Goal: Task Accomplishment & Management: Manage account settings

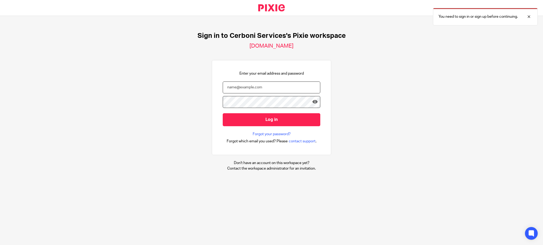
click at [228, 89] on input "email" at bounding box center [271, 88] width 97 height 12
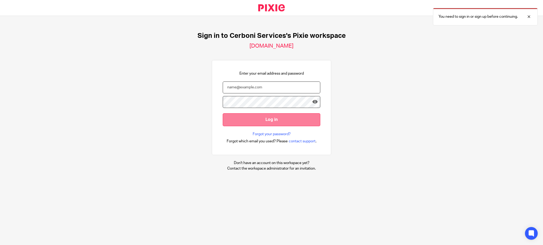
type input "[PERSON_NAME][EMAIL_ADDRESS][DOMAIN_NAME]"
click at [223, 113] on input "Log in" at bounding box center [271, 119] width 97 height 13
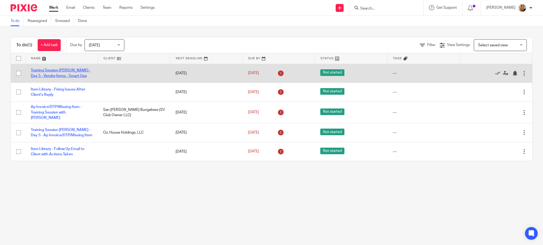
click at [47, 74] on link "Training Session Santiago Rodriguez - Day 5 - Vendor Items - Smart Ops" at bounding box center [61, 73] width 60 height 9
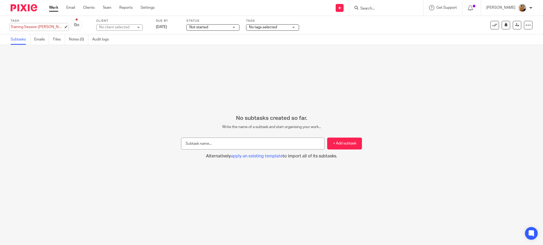
click at [49, 29] on div "Training Session Santiago Rodriguez - Day 5 - Vendor Items - Smart Ops Save Tra…" at bounding box center [37, 26] width 53 height 5
click at [53, 9] on link "Work" at bounding box center [53, 7] width 9 height 5
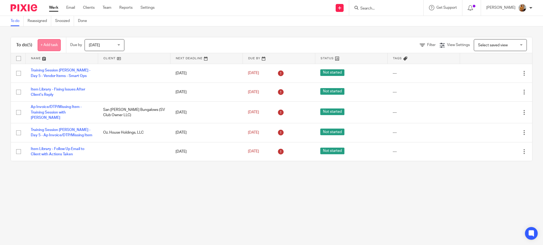
click at [48, 45] on link "+ Add task" at bounding box center [49, 45] width 23 height 12
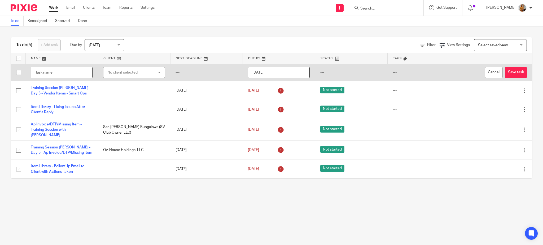
click at [60, 72] on input "text" at bounding box center [62, 73] width 62 height 12
paste input "Training Session [PERSON_NAME] - Day 5 - Vendor Items - Smart Ops"
click at [40, 72] on input "Training Session [PERSON_NAME] - Day 5 - Vendor Items - Smart Ops" at bounding box center [62, 73] width 62 height 12
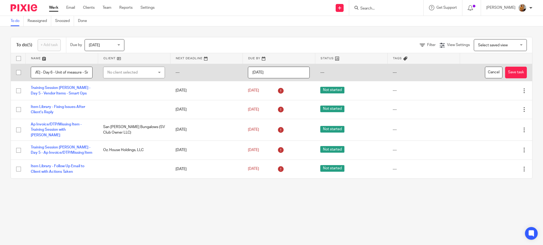
click at [73, 74] on input "Training Session Santiago Rodriguez - Day 6 - Unit of measure - Smart Ops" at bounding box center [62, 73] width 62 height 12
type input "Training Session [PERSON_NAME] - Day 6 - Unit of Measure - Smart Ops"
click at [507, 69] on button "Save task" at bounding box center [516, 73] width 22 height 12
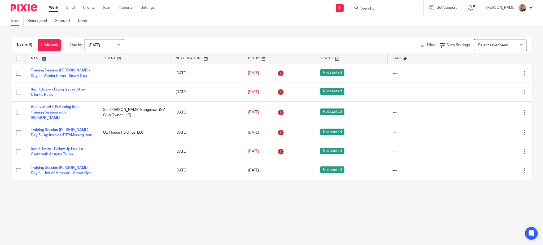
click at [97, 219] on main "To do Reassigned Snoozed Done To do (6) + Add task Due by [DATE] [DATE] [DATE] …" at bounding box center [271, 122] width 543 height 245
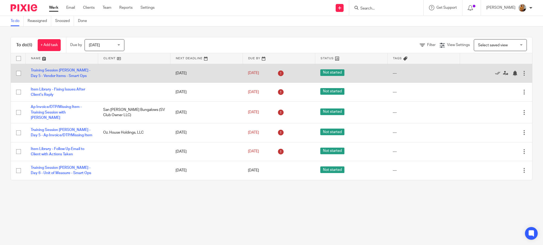
click at [19, 73] on input "checkbox" at bounding box center [19, 73] width 10 height 10
checkbox input "true"
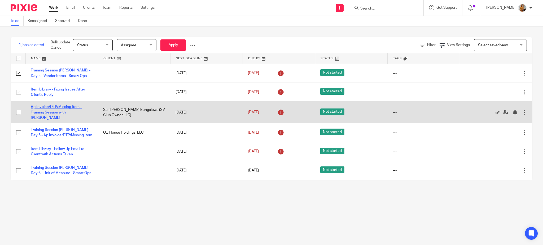
click at [71, 115] on link "Ap Invoice/DTP/Missing Item - Training Session with Santiago" at bounding box center [56, 112] width 51 height 15
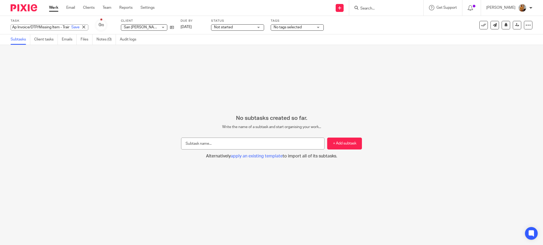
click at [52, 28] on div "Ap Invoice/DTP/Missing Item - Training Session with [PERSON_NAME] Save Ap Invoi…" at bounding box center [50, 27] width 78 height 6
click at [52, 28] on input "Ap Invoice/DTP/Missing Item - Training Session with [PERSON_NAME]" at bounding box center [50, 27] width 78 height 6
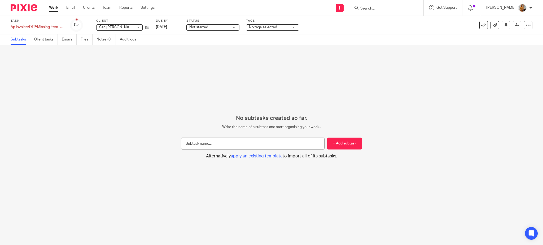
click at [56, 10] on link "Work" at bounding box center [53, 7] width 9 height 5
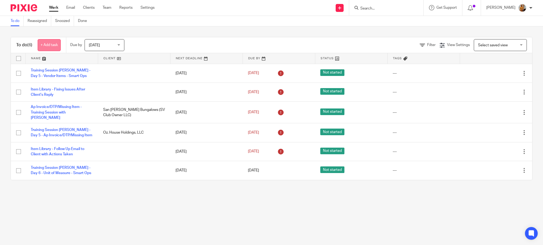
click at [53, 48] on link "+ Add task" at bounding box center [49, 45] width 23 height 12
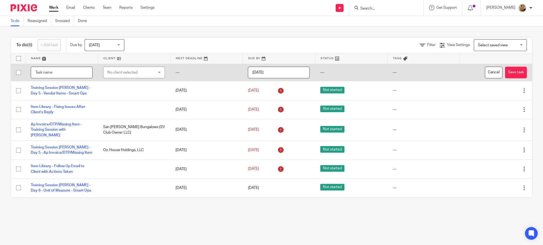
click at [56, 72] on input "text" at bounding box center [62, 73] width 62 height 12
paste input "Ap Invoice/DTP/Missing Item - Training Session with Santiago"
type input "Ap Invoice/DTP/Missing Item"
click at [108, 72] on div "No client selected" at bounding box center [130, 72] width 46 height 11
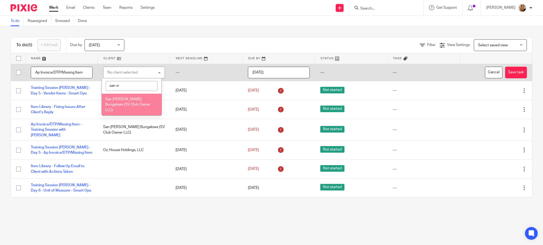
type input "san vi"
click at [122, 100] on span "San [PERSON_NAME] Bungalows (SV Club Owner LLC)" at bounding box center [127, 104] width 45 height 15
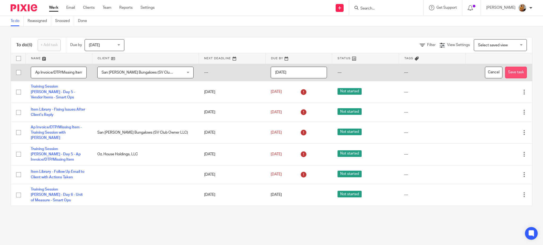
click at [506, 72] on button "Save task" at bounding box center [516, 73] width 22 height 12
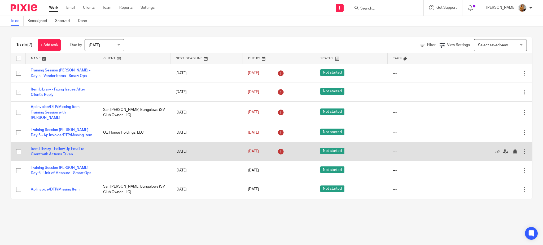
click at [20, 153] on input "checkbox" at bounding box center [19, 152] width 10 height 10
checkbox input "true"
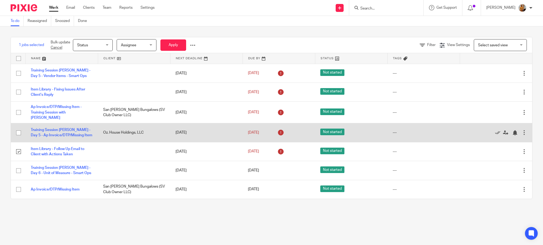
click at [19, 138] on input "checkbox" at bounding box center [19, 133] width 10 height 10
checkbox input "true"
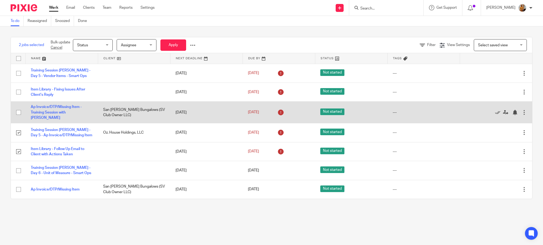
click at [19, 114] on input "checkbox" at bounding box center [19, 113] width 10 height 10
checkbox input "true"
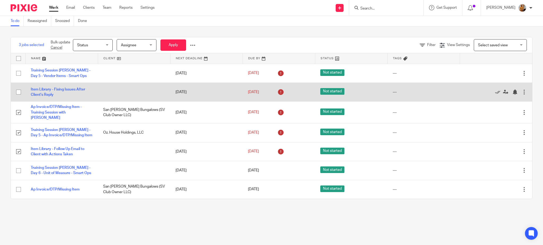
click at [18, 97] on input "checkbox" at bounding box center [19, 92] width 10 height 10
checkbox input "true"
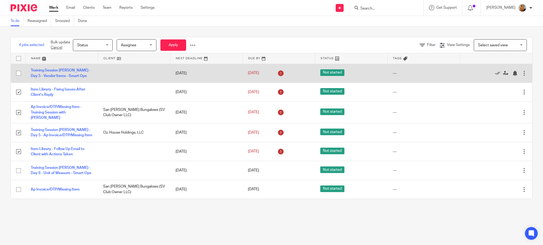
click at [20, 76] on input "checkbox" at bounding box center [19, 73] width 10 height 10
checkbox input "true"
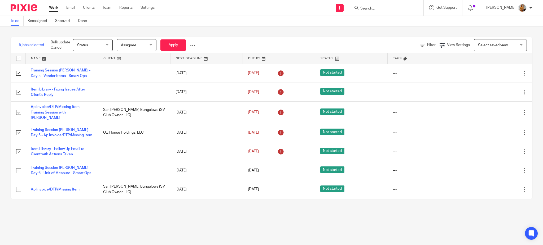
click at [109, 50] on div "Status Status" at bounding box center [93, 45] width 40 height 12
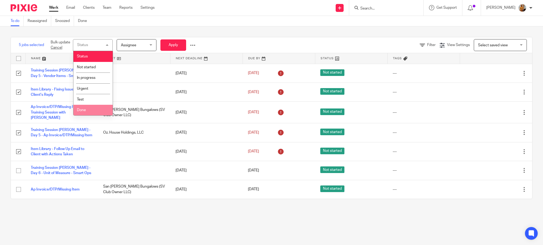
click at [90, 108] on li "Done" at bounding box center [92, 110] width 39 height 11
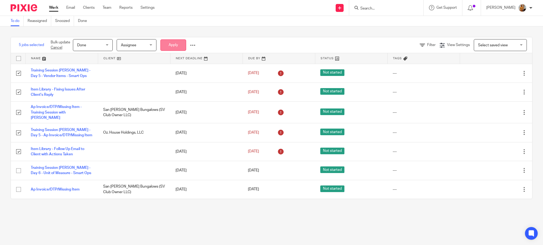
click at [172, 46] on button "Apply" at bounding box center [173, 44] width 26 height 11
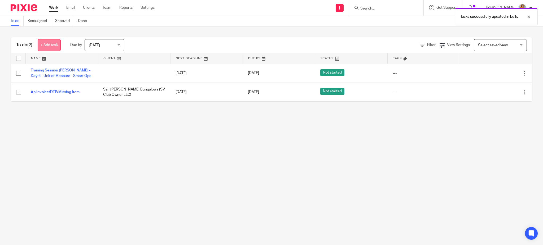
click at [54, 46] on link "+ Add task" at bounding box center [49, 45] width 23 height 12
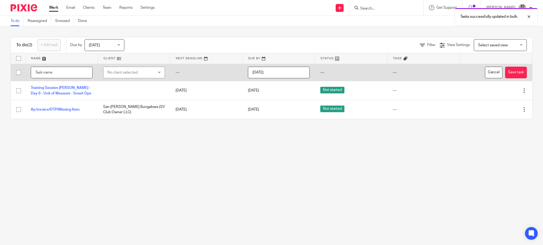
click at [52, 73] on input "text" at bounding box center [62, 73] width 62 height 12
type input "Training Session Santiago - Ap Invoice Approval [PERSON_NAME]"
click at [505, 72] on button "Save task" at bounding box center [516, 73] width 22 height 12
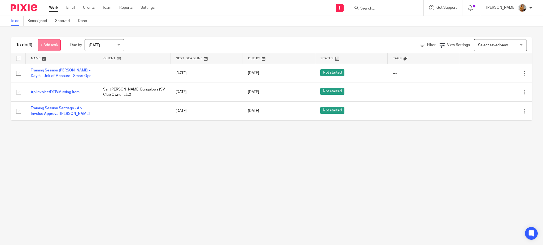
click at [52, 47] on link "+ Add task" at bounding box center [49, 45] width 23 height 12
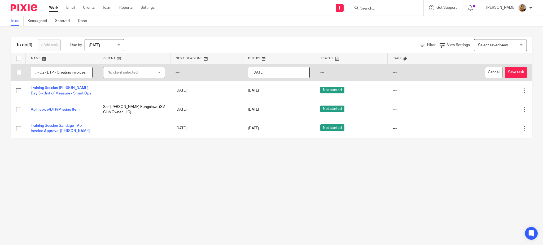
scroll to position [0, 57]
type input "Training Session [PERSON_NAME] - Oz - DTP - Creating invoices manually"
click at [126, 73] on div "No client selected" at bounding box center [130, 72] width 46 height 11
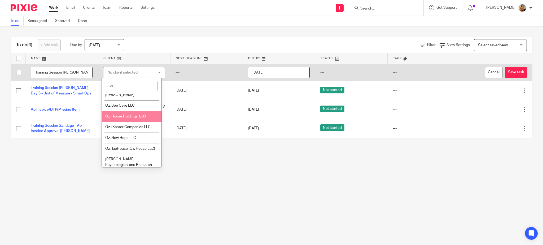
scroll to position [20, 0]
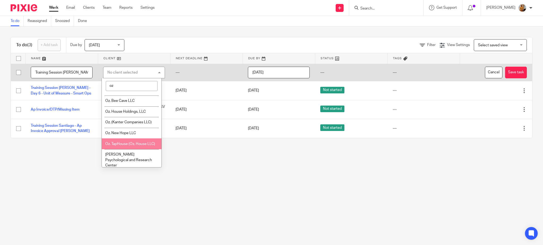
type input "oz"
click at [122, 143] on span "Oz. TapHouse (Oz. House LLC)" at bounding box center [130, 144] width 50 height 4
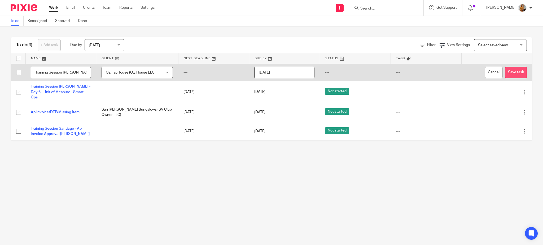
click at [506, 72] on button "Save task" at bounding box center [516, 73] width 22 height 12
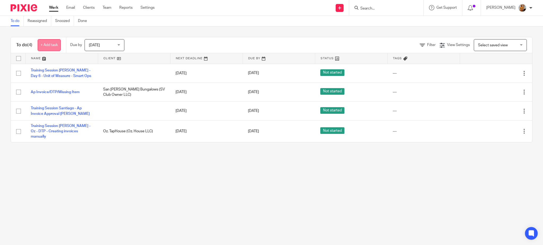
click at [48, 44] on link "+ Add task" at bounding box center [49, 45] width 23 height 12
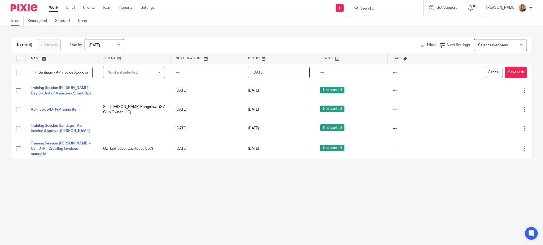
scroll to position [0, 28]
type input "Training Session Santiago - AP Invoice Approval"
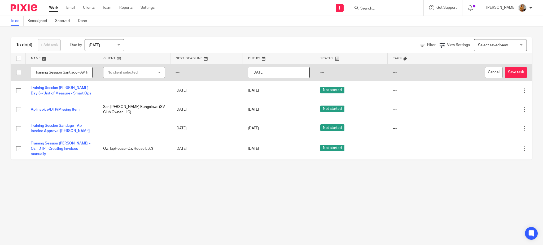
click at [122, 69] on div "No client selected" at bounding box center [130, 72] width 46 height 11
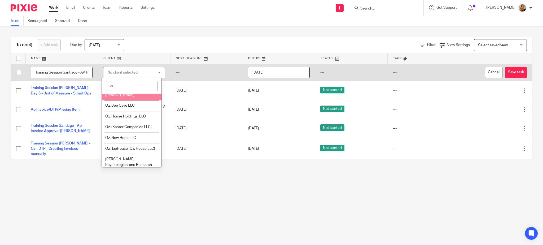
scroll to position [15, 0]
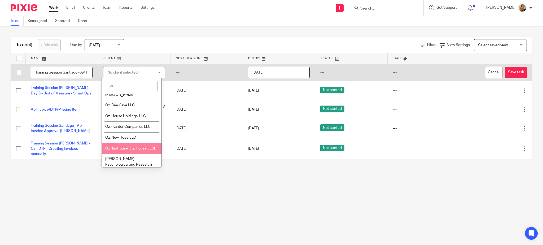
type input "oz"
click at [134, 149] on span "Oz. TapHouse (Oz. House LLC)" at bounding box center [130, 149] width 50 height 4
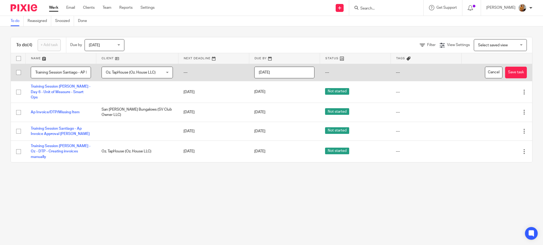
click at [517, 72] on td "Cancel Save task" at bounding box center [496, 72] width 71 height 17
click at [508, 71] on button "Save task" at bounding box center [516, 73] width 22 height 12
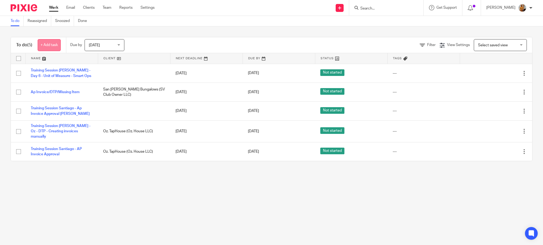
click at [48, 46] on link "+ Add task" at bounding box center [49, 45] width 23 height 12
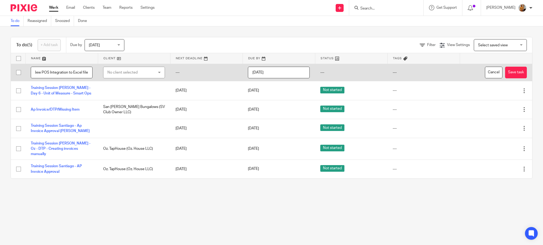
scroll to position [0, 47]
type input "CFO Reports - Two Eggs - New POS Integration to Excel file"
click at [505, 73] on button "Save task" at bounding box center [516, 73] width 22 height 12
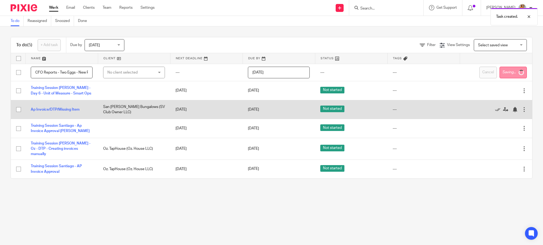
drag, startPoint x: 473, startPoint y: 80, endPoint x: 302, endPoint y: 104, distance: 172.3
click at [302, 104] on tbody "CFO Reports - Two Eggs - New POS Integration to Excel file No client selected N…" at bounding box center [271, 121] width 521 height 115
